Goal: Transaction & Acquisition: Purchase product/service

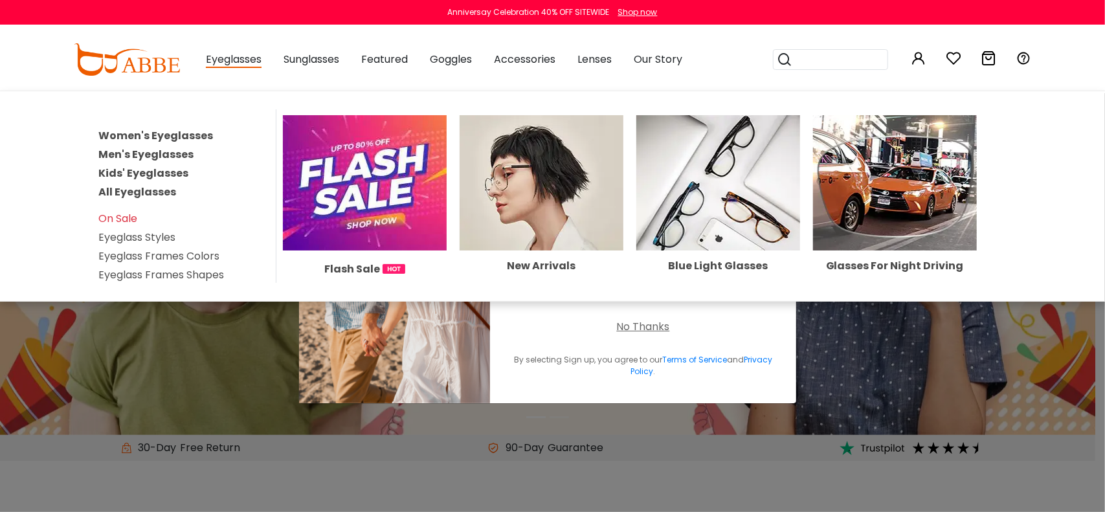
click at [158, 153] on link "Men's Eyeglasses" at bounding box center [145, 154] width 95 height 15
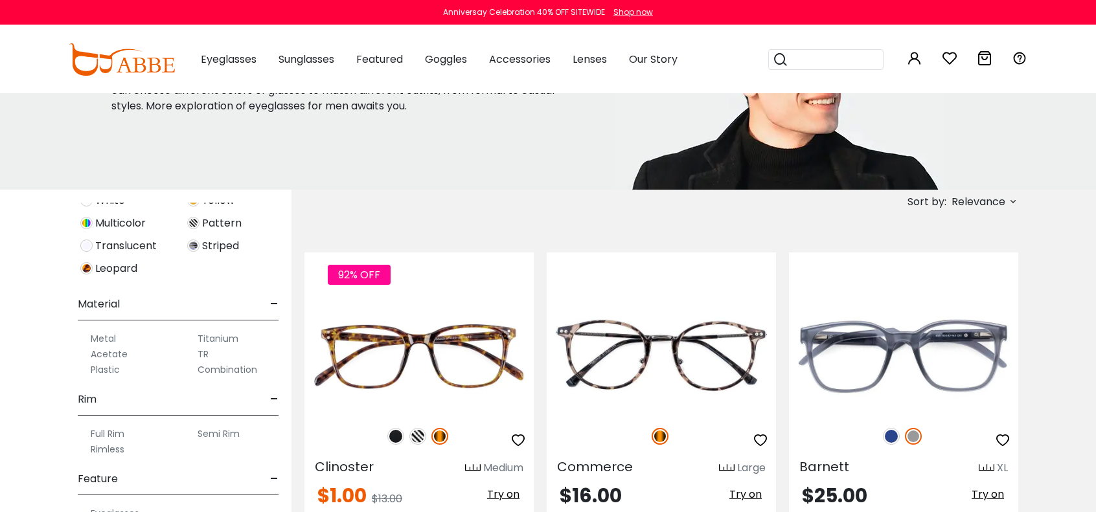
scroll to position [618, 0]
click at [213, 330] on label "Titanium" at bounding box center [218, 334] width 41 height 16
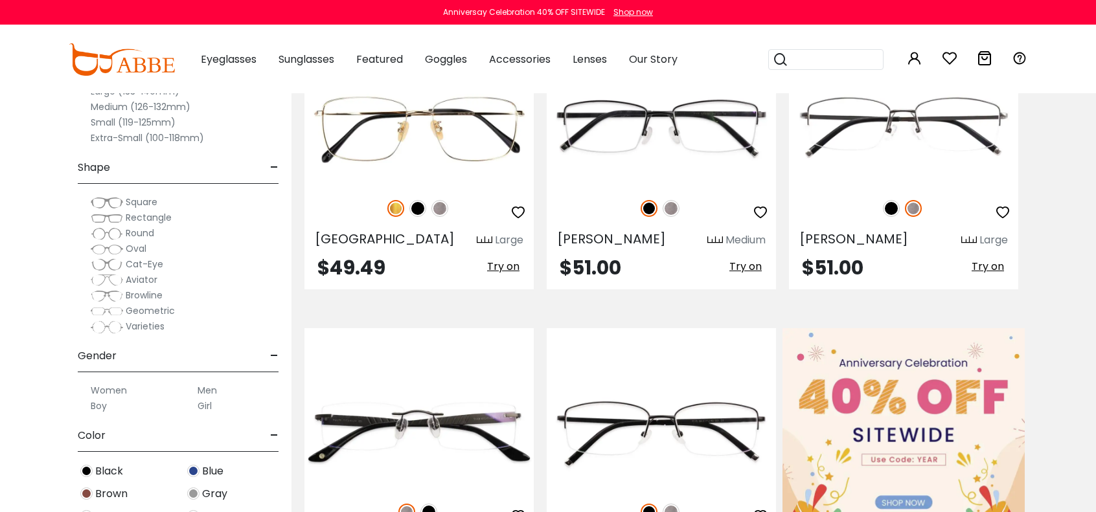
scroll to position [259, 0]
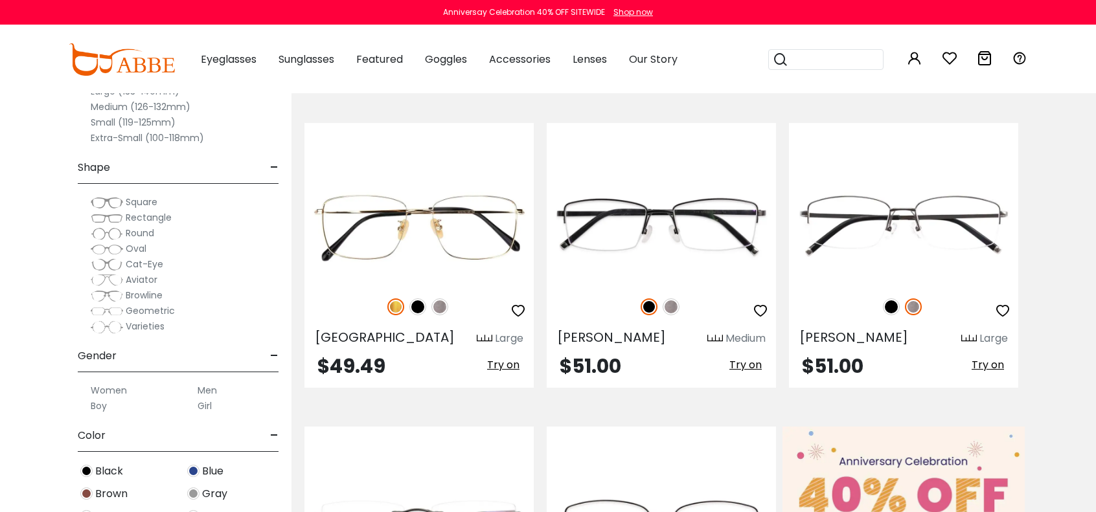
click at [576, 91] on button "Later" at bounding box center [574, 83] width 58 height 32
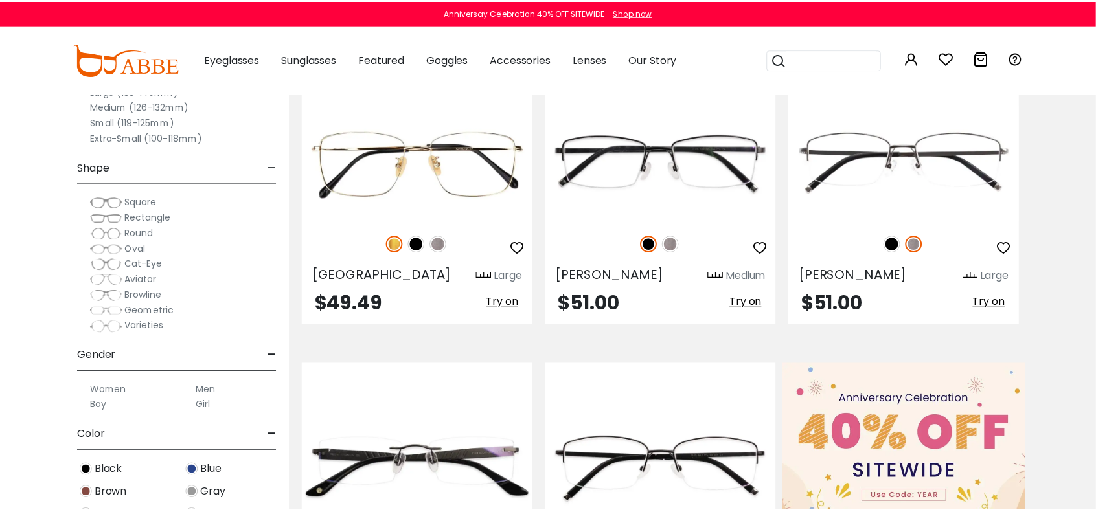
scroll to position [324, 0]
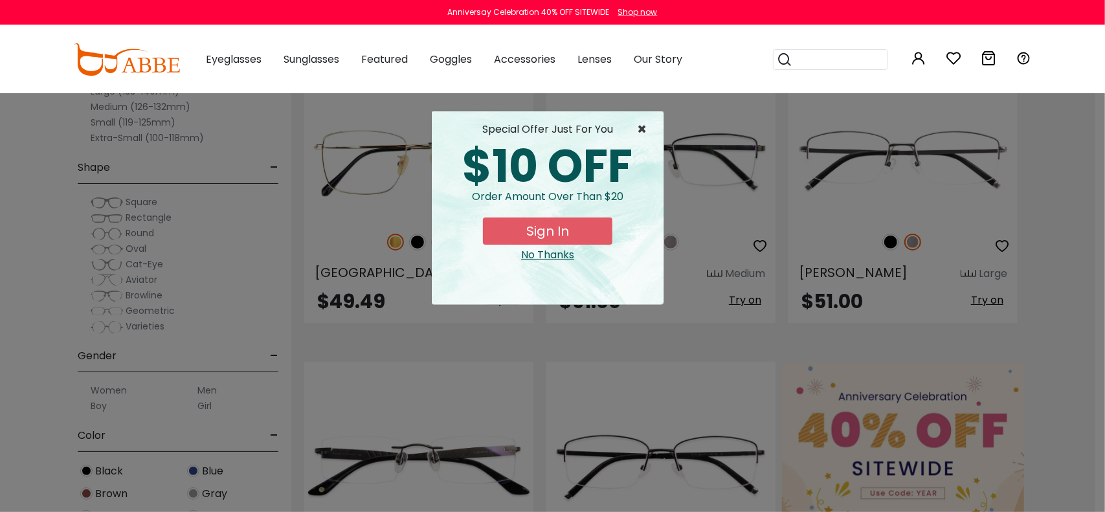
click at [637, 135] on span "×" at bounding box center [645, 130] width 16 height 16
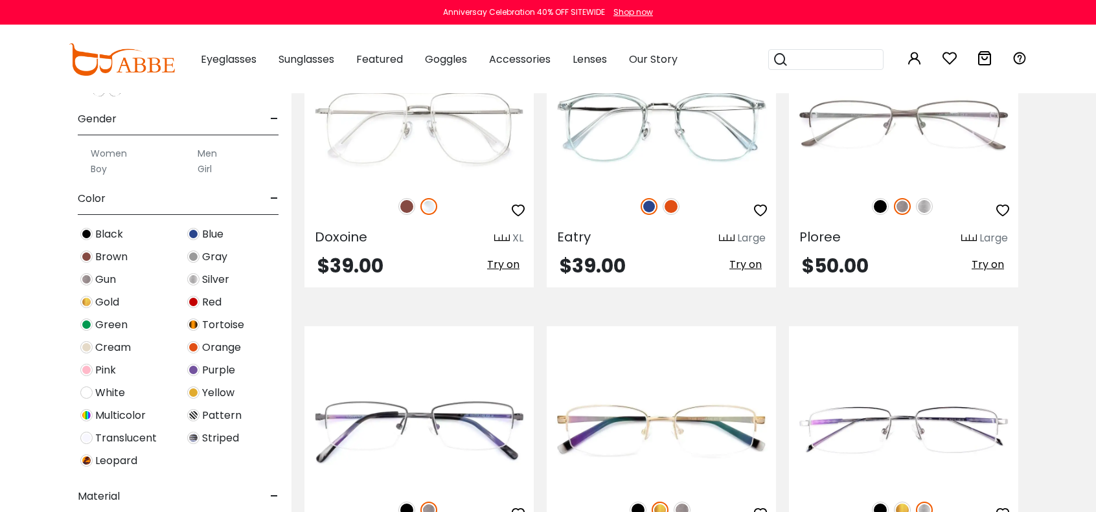
scroll to position [259, 0]
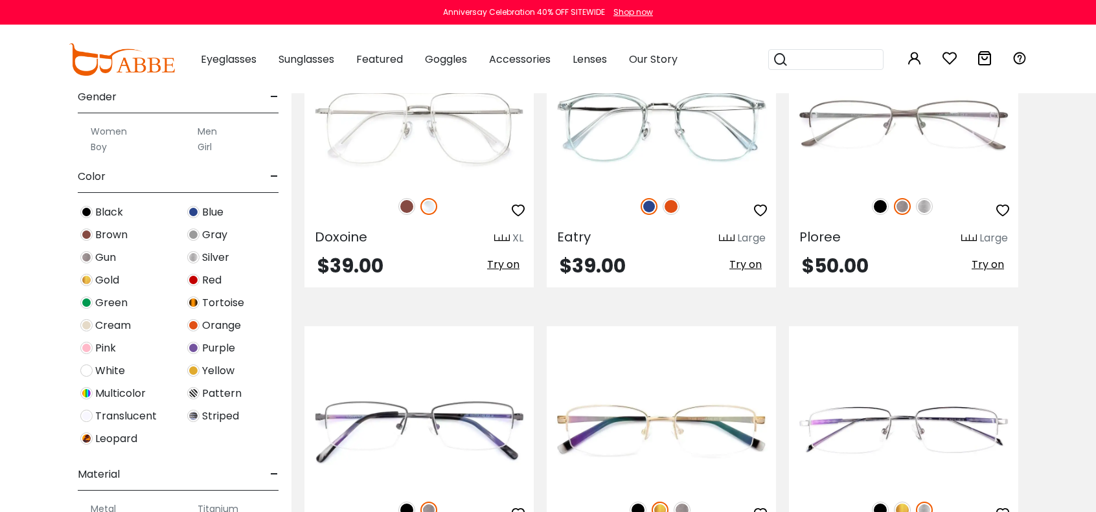
click at [209, 131] on label "Men" at bounding box center [207, 132] width 19 height 16
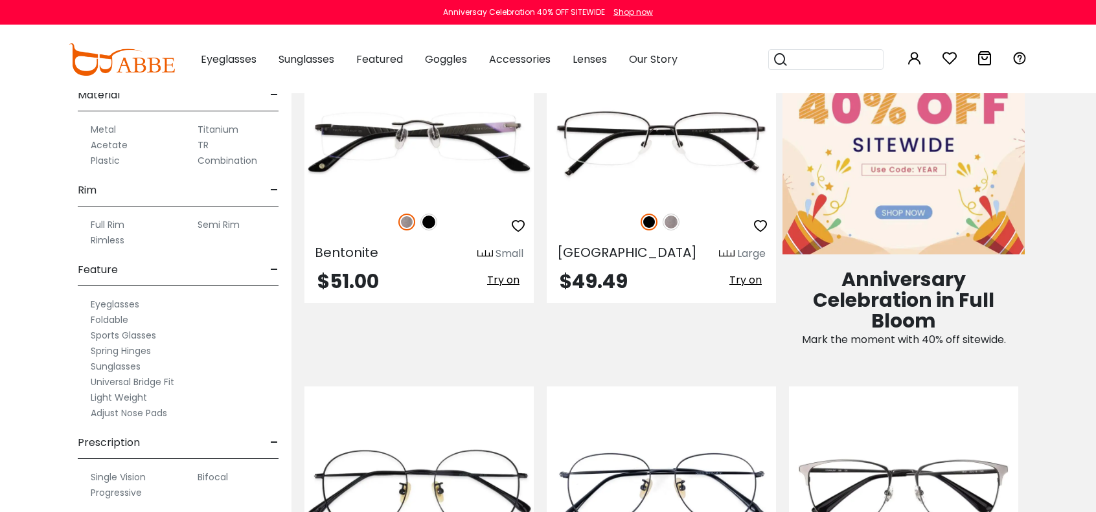
scroll to position [644, 0]
click at [106, 216] on label "Full Rim" at bounding box center [108, 220] width 34 height 16
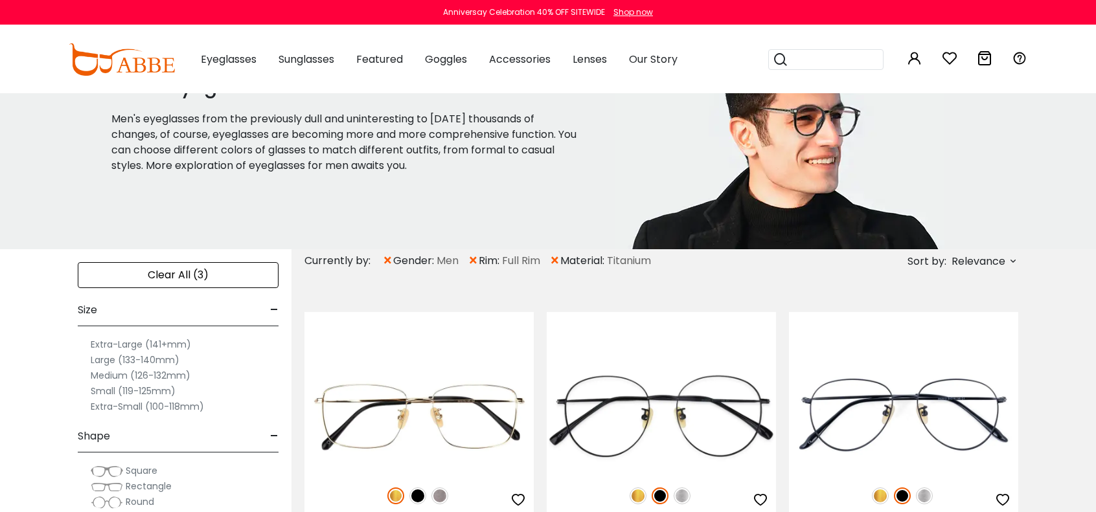
scroll to position [65, 0]
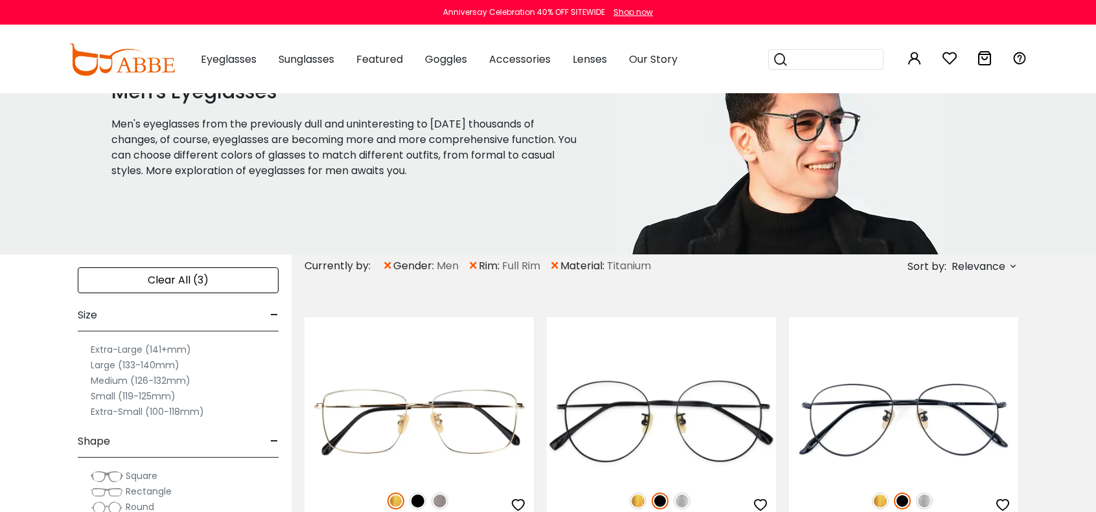
click at [999, 274] on span "Relevance" at bounding box center [978, 266] width 54 height 23
click at [975, 353] on label "Prices Low To High" at bounding box center [964, 351] width 93 height 16
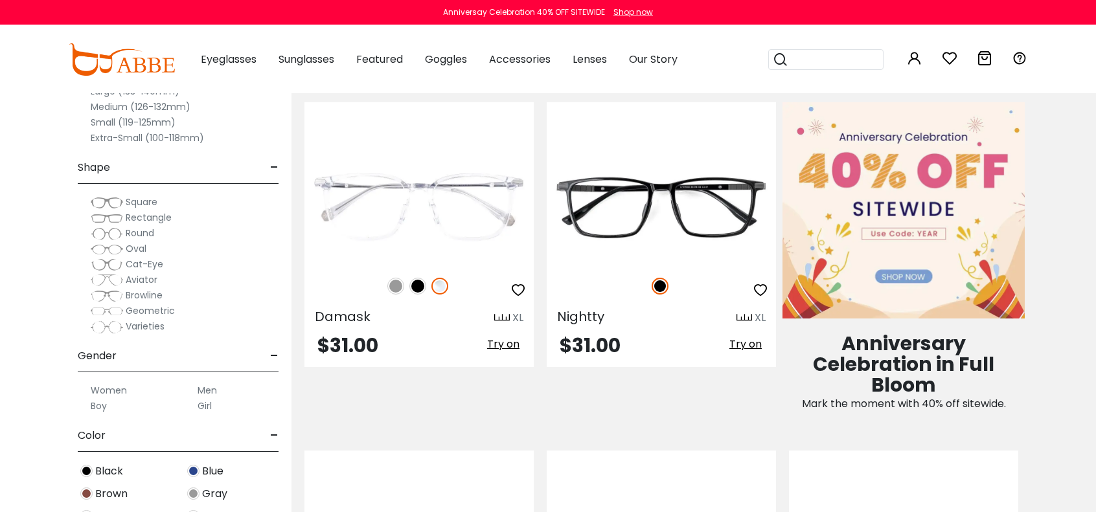
scroll to position [583, 0]
click at [393, 286] on img at bounding box center [395, 286] width 17 height 17
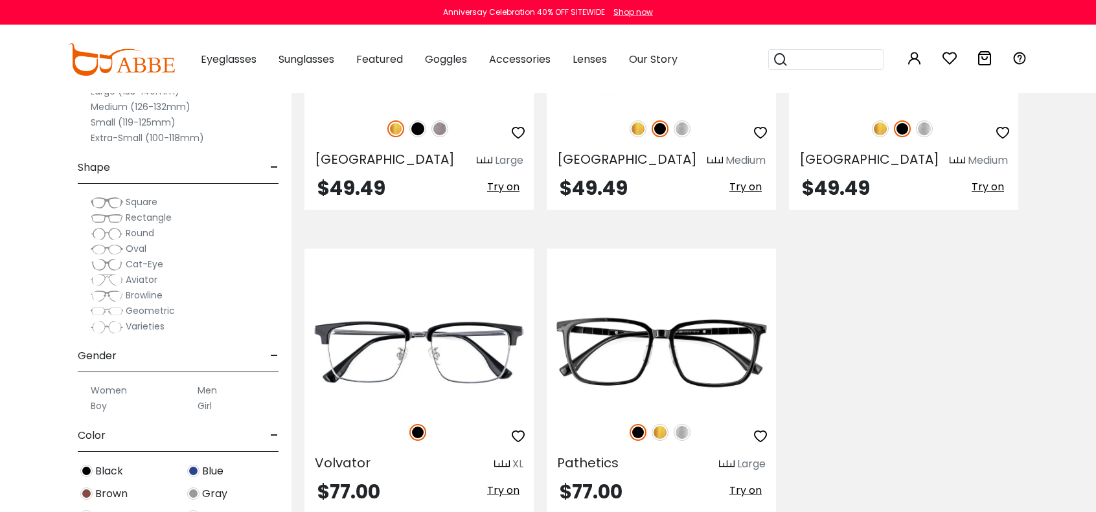
scroll to position [2331, 0]
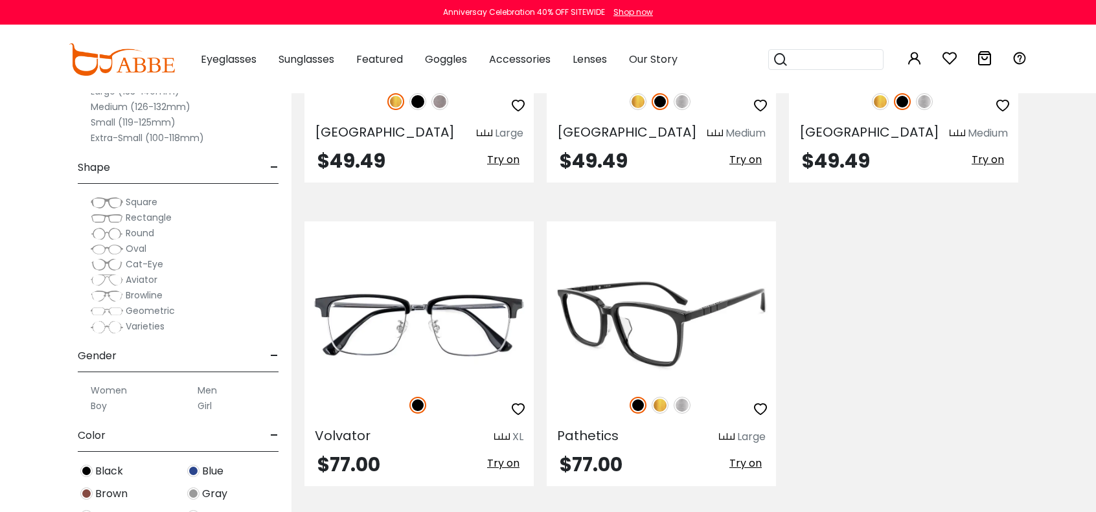
click at [683, 411] on img at bounding box center [681, 405] width 17 height 17
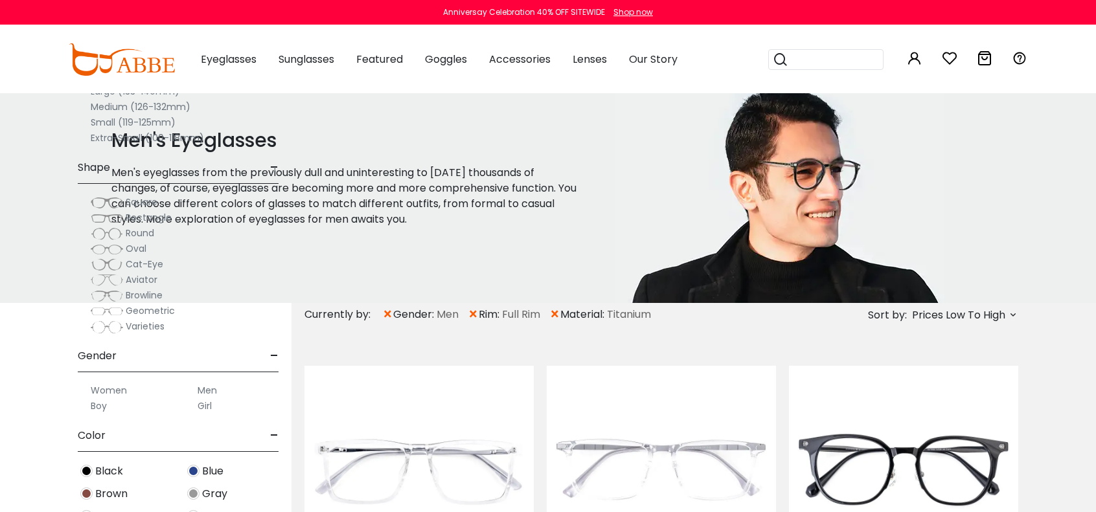
scroll to position [0, 0]
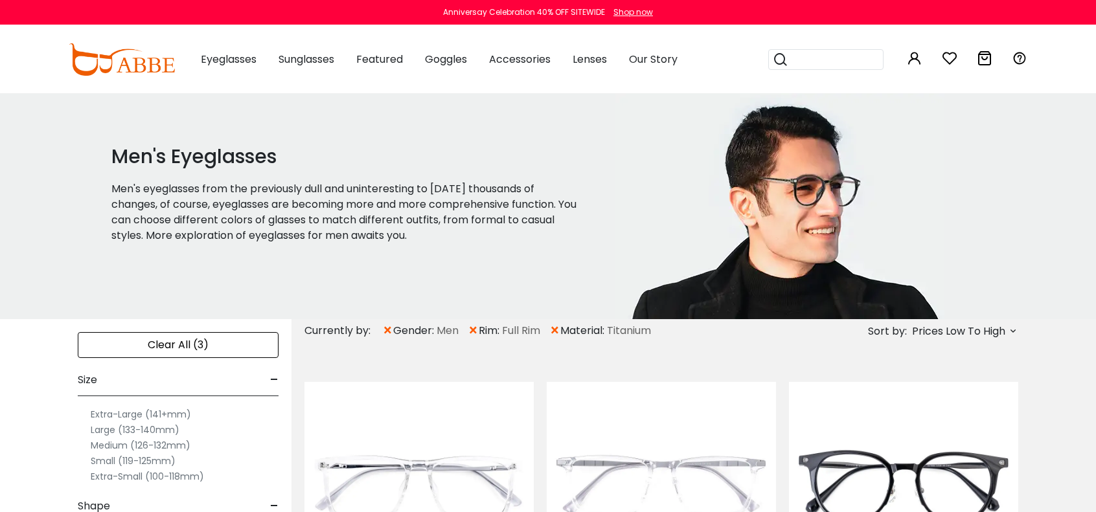
click at [476, 329] on span "×" at bounding box center [473, 330] width 11 height 23
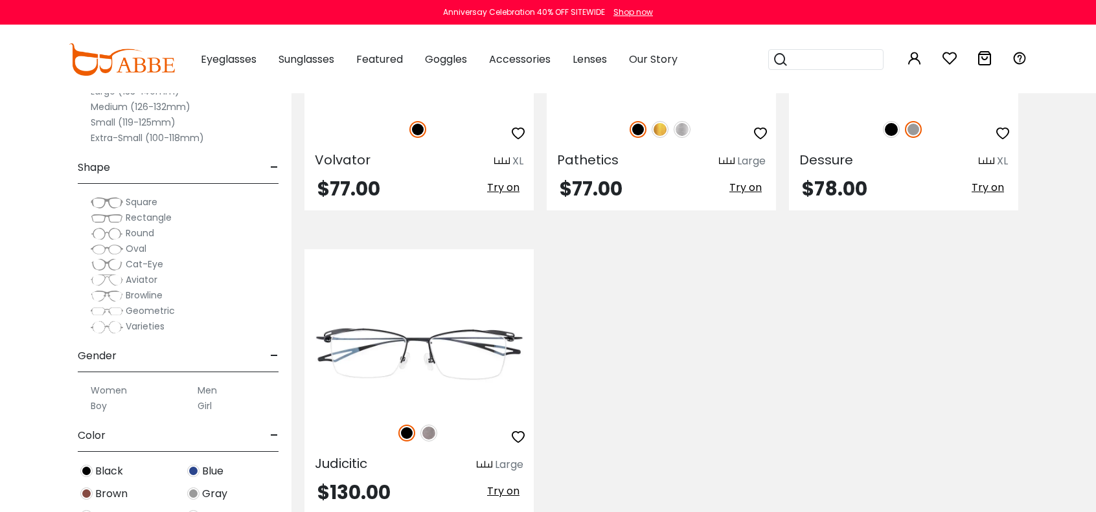
scroll to position [5375, 0]
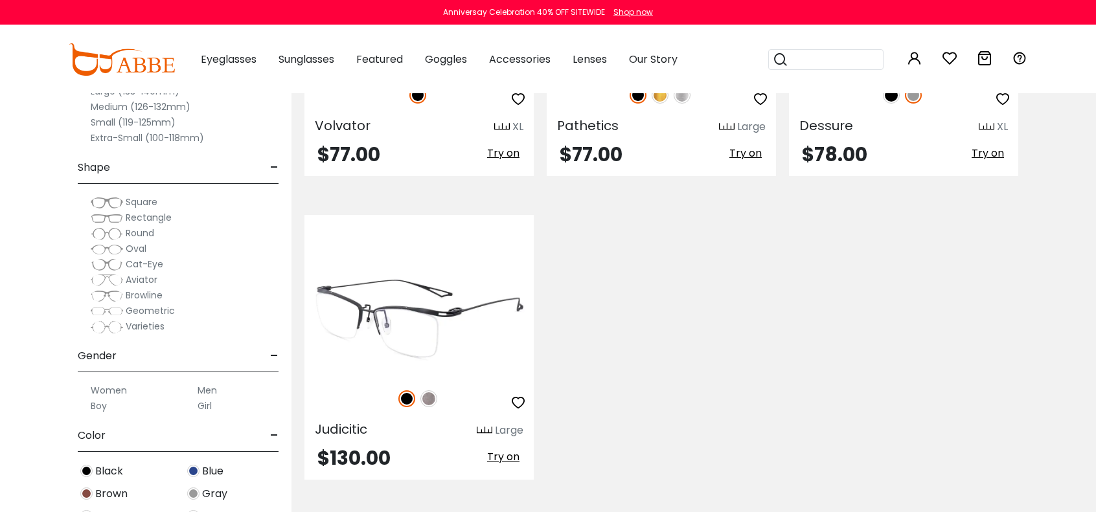
click at [429, 401] on img at bounding box center [428, 398] width 17 height 17
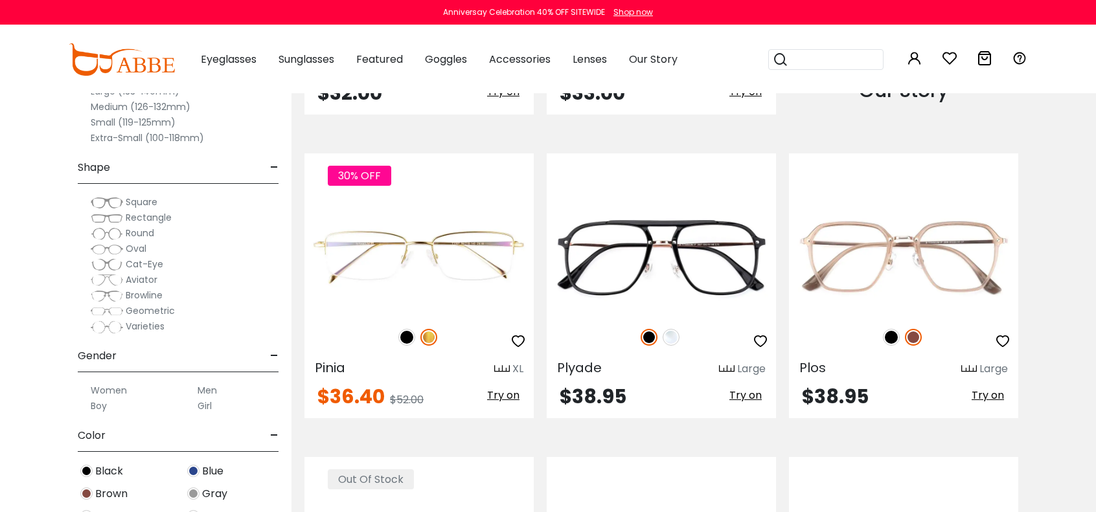
scroll to position [1619, 0]
